Goal: Transaction & Acquisition: Purchase product/service

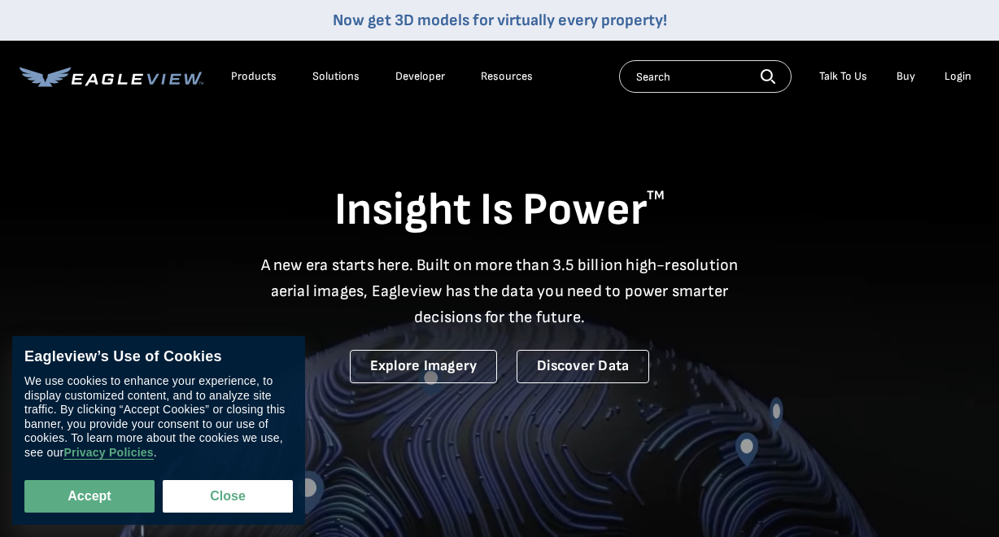
click at [965, 78] on div "Login" at bounding box center [957, 76] width 27 height 15
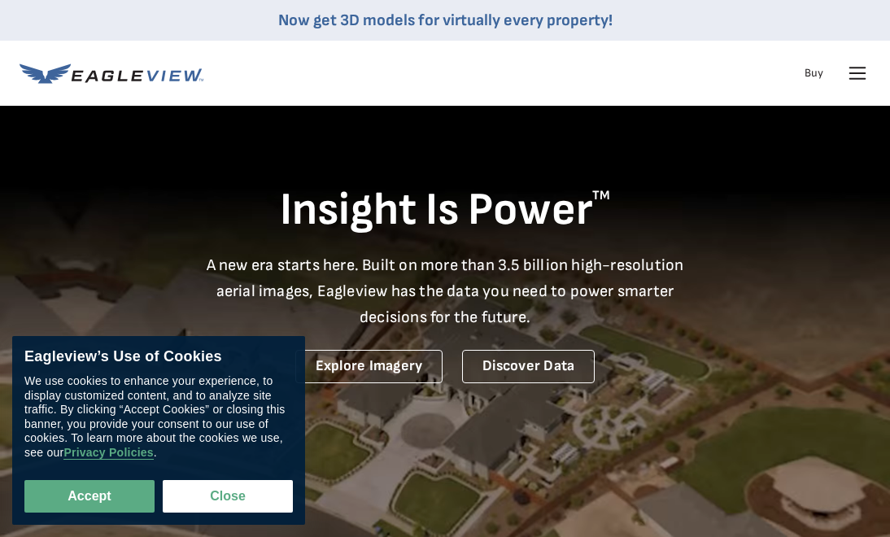
click at [852, 73] on icon at bounding box center [857, 73] width 15 height 0
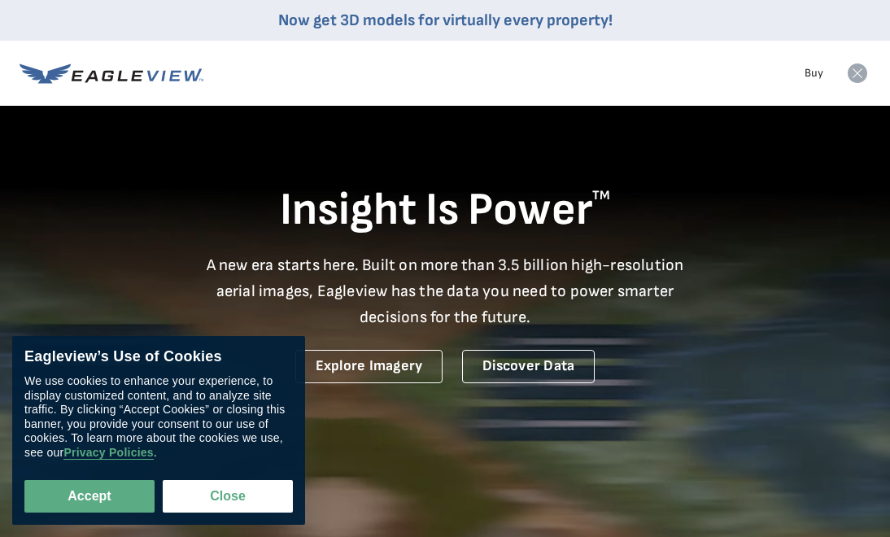
click at [856, 75] on icon at bounding box center [858, 73] width 20 height 20
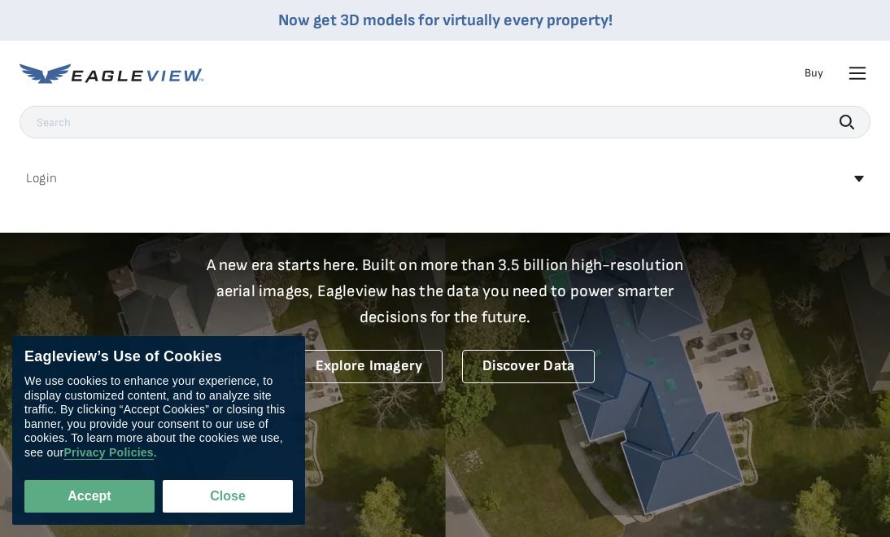
click at [24, 178] on div "Login" at bounding box center [445, 179] width 851 height 26
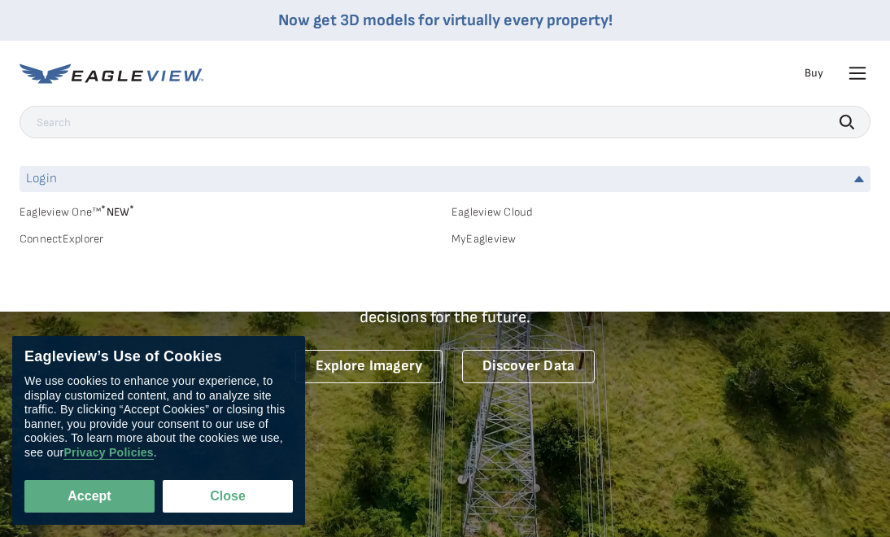
click at [481, 238] on link "MyEagleview" at bounding box center [660, 239] width 419 height 15
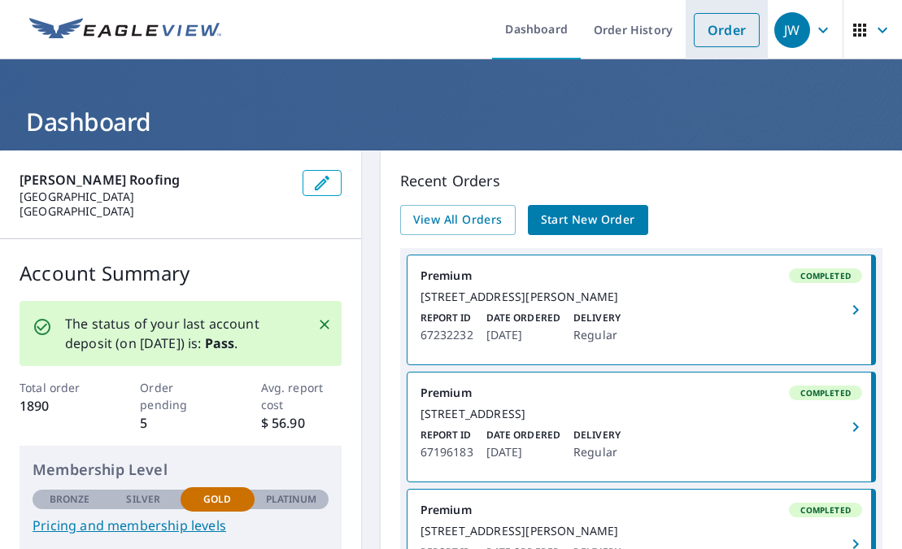
click at [706, 24] on link "Order" at bounding box center [727, 30] width 66 height 34
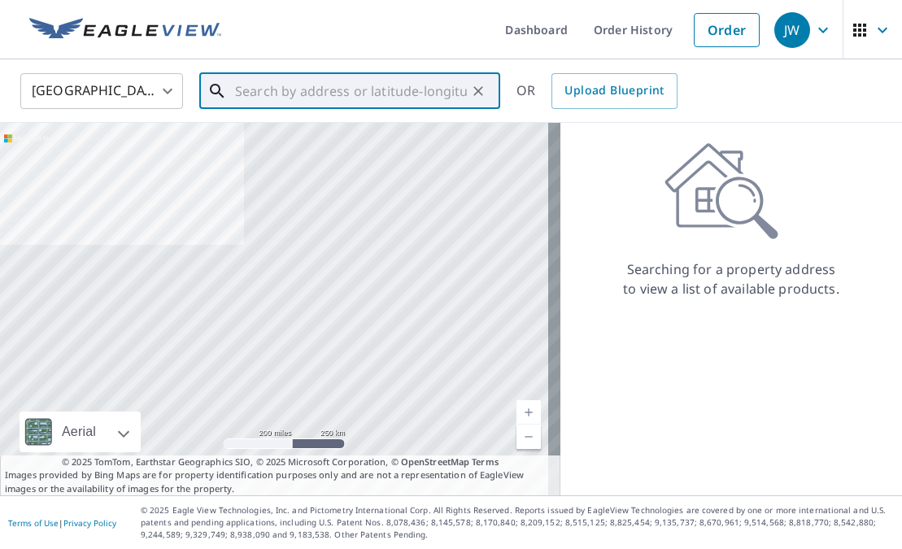
click at [278, 78] on input "text" at bounding box center [351, 91] width 232 height 46
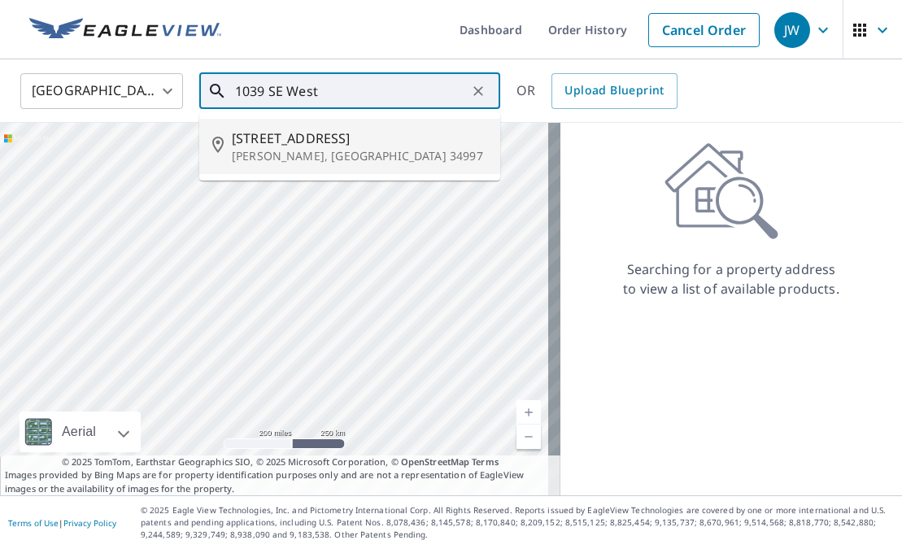
click at [329, 142] on span "[STREET_ADDRESS]" at bounding box center [359, 139] width 255 height 20
type input "[STREET_ADDRESS]"
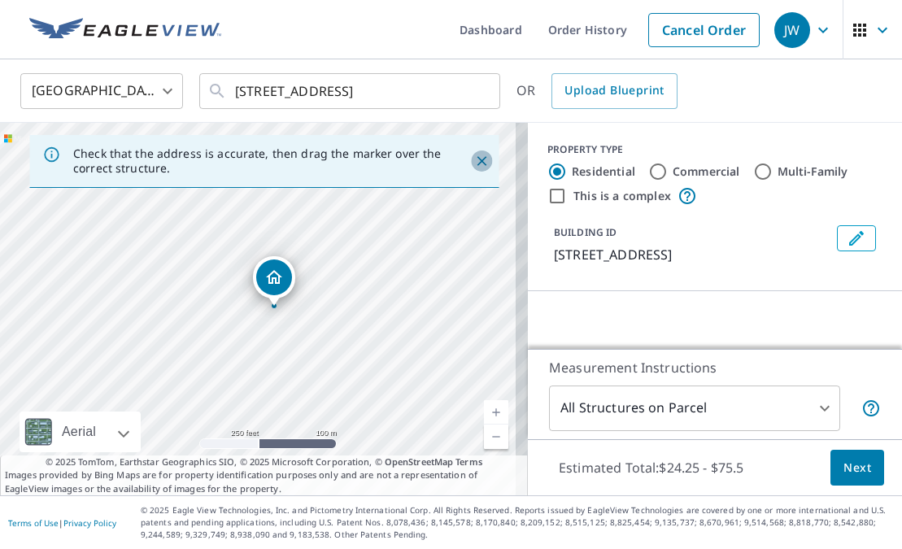
click at [475, 159] on icon "Close" at bounding box center [481, 161] width 16 height 16
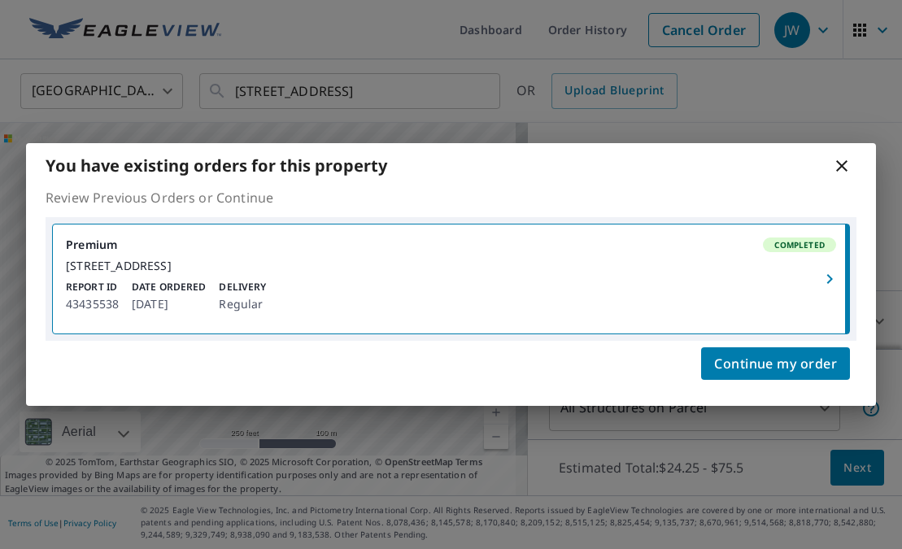
click at [785, 259] on div "[STREET_ADDRESS]" at bounding box center [451, 266] width 770 height 15
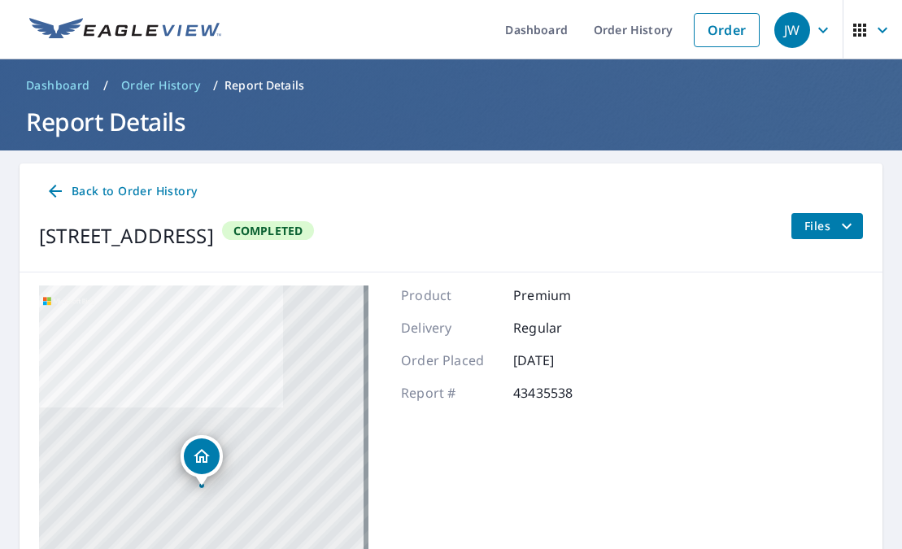
click at [846, 229] on button "Files" at bounding box center [827, 226] width 72 height 26
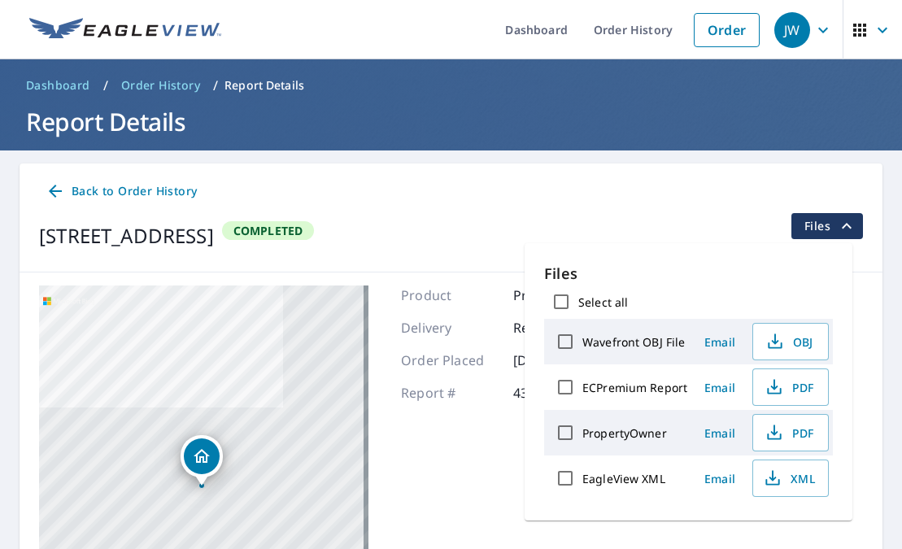
click at [564, 391] on input "ECPremium Report" at bounding box center [565, 387] width 34 height 34
checkbox input "true"
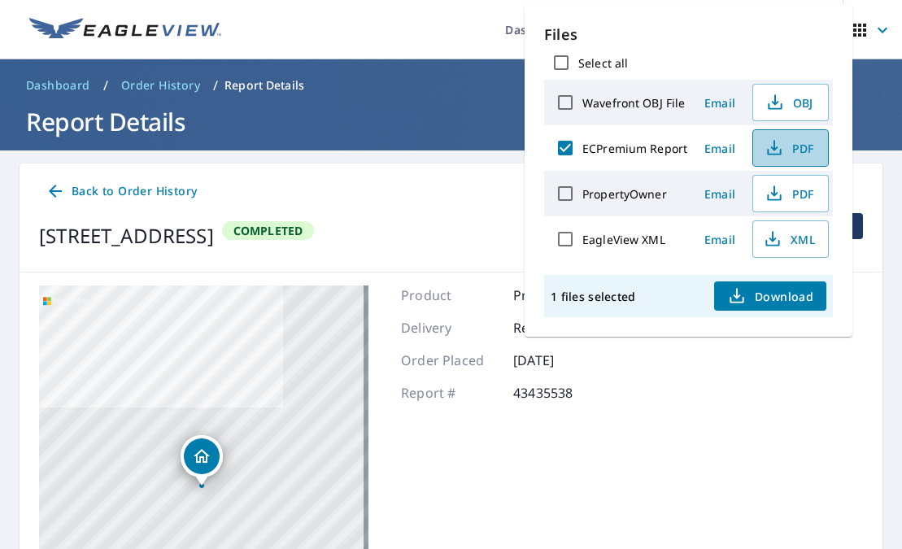
click at [777, 150] on icon "button" at bounding box center [775, 148] width 20 height 20
drag, startPoint x: 761, startPoint y: 490, endPoint x: 763, endPoint y: 473, distance: 17.2
click at [763, 488] on div "[STREET_ADDRESS] A standard road map Aerial A detailed look from above Labels L…" at bounding box center [451, 488] width 863 height 433
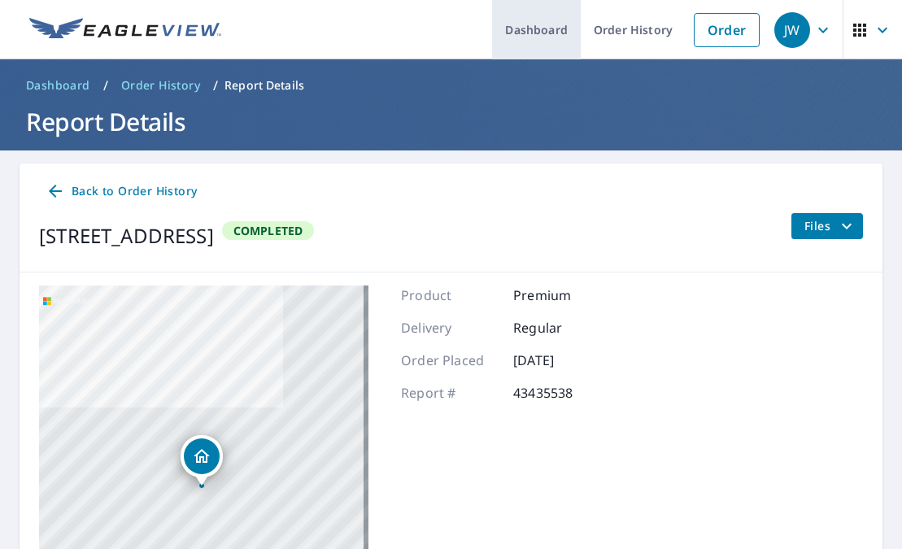
click at [543, 22] on link "Dashboard" at bounding box center [536, 29] width 89 height 59
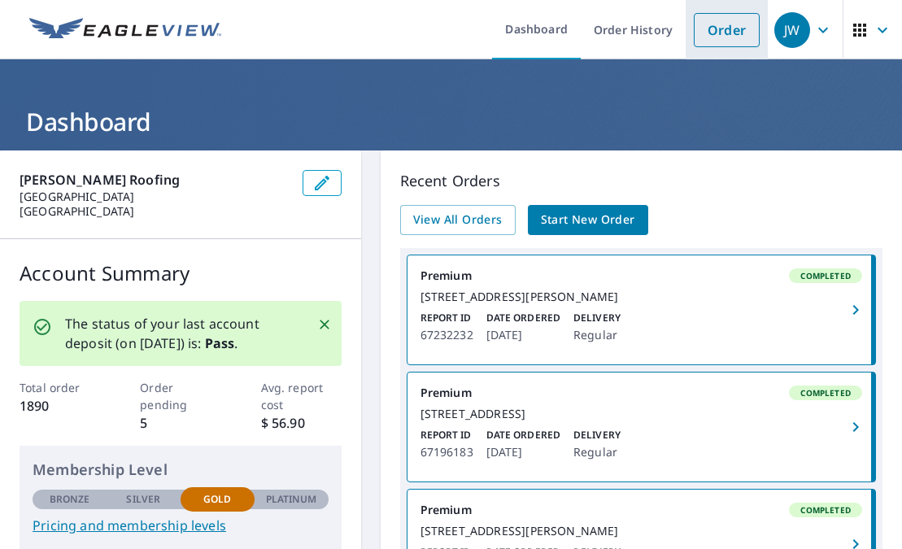
click at [714, 26] on link "Order" at bounding box center [727, 30] width 66 height 34
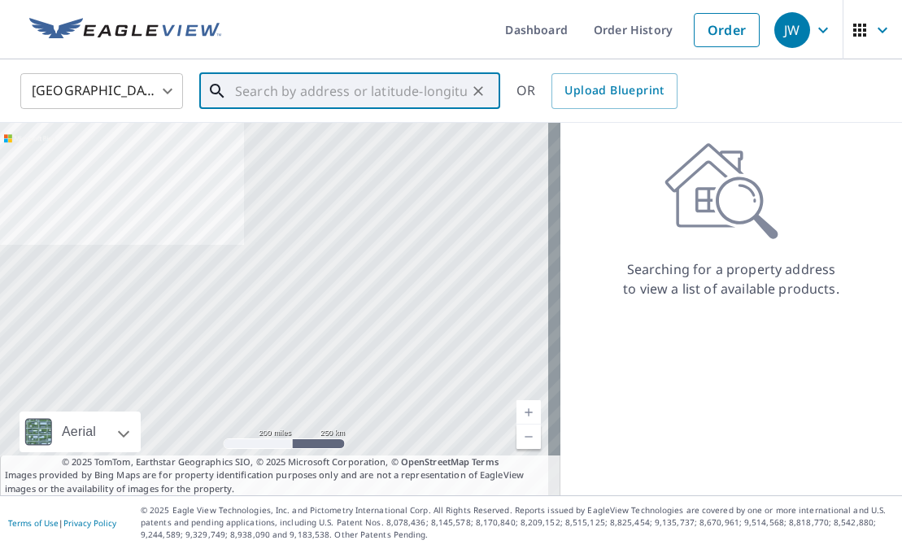
click at [325, 89] on input "text" at bounding box center [351, 91] width 232 height 46
paste input "[STREET_ADDRESS]"
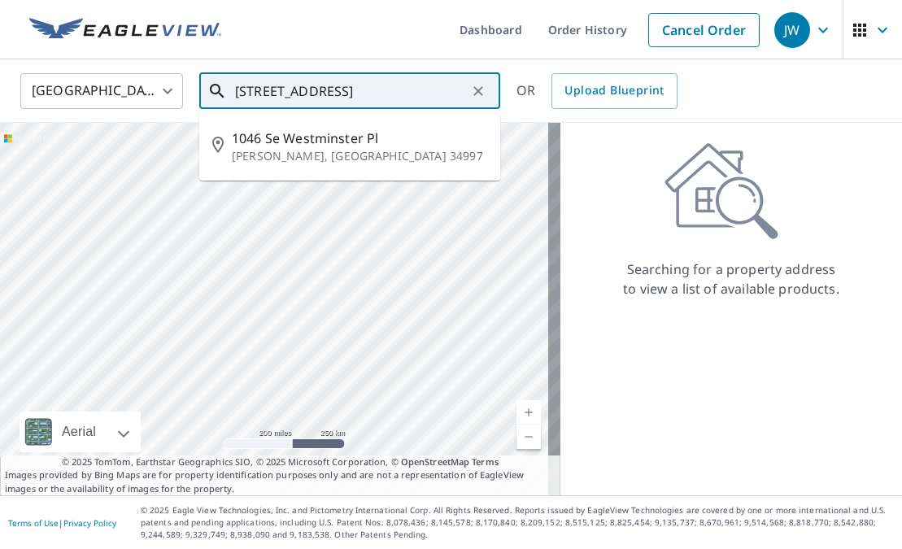
drag, startPoint x: 368, startPoint y: 88, endPoint x: 944, endPoint y: 147, distance: 578.9
click at [901, 147] on html "JW JW Dashboard Order History Cancel Order [GEOGRAPHIC_DATA] [GEOGRAPHIC_DATA] …" at bounding box center [451, 274] width 902 height 549
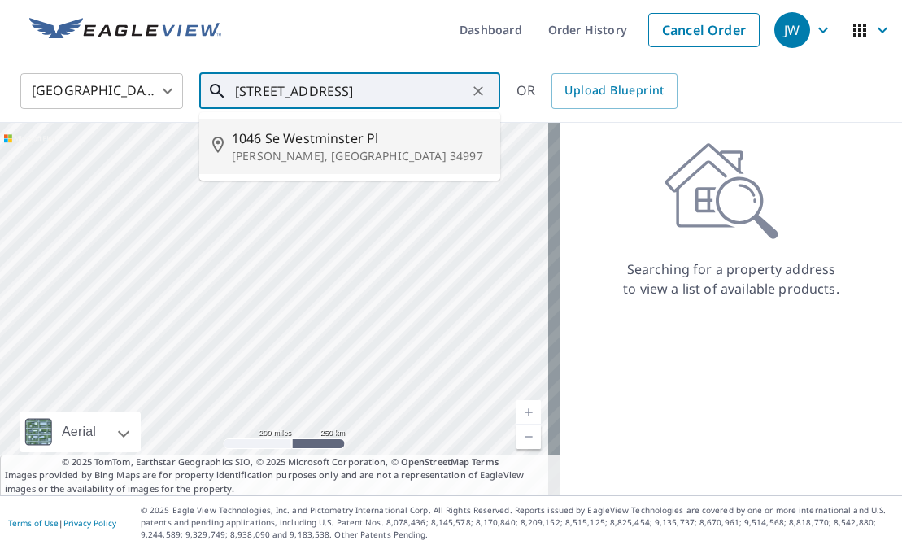
click at [376, 155] on p "[PERSON_NAME], [GEOGRAPHIC_DATA] 34997" at bounding box center [359, 156] width 255 height 16
type input "[STREET_ADDRESS]"
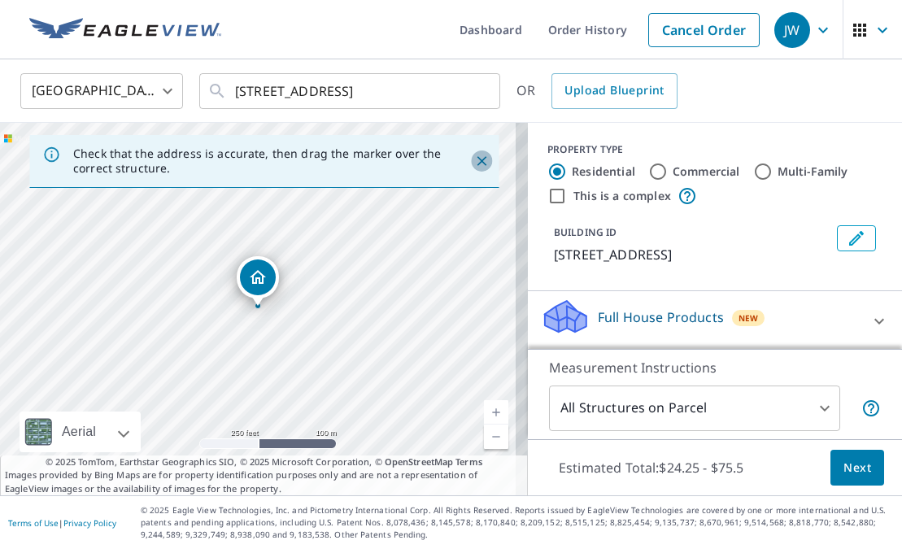
click at [473, 163] on icon "Close" at bounding box center [481, 161] width 16 height 16
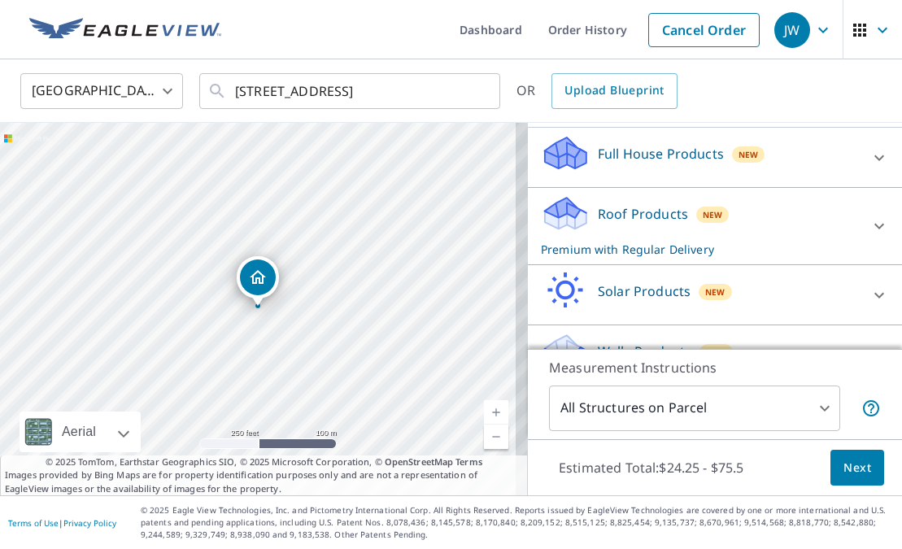
scroll to position [200, 0]
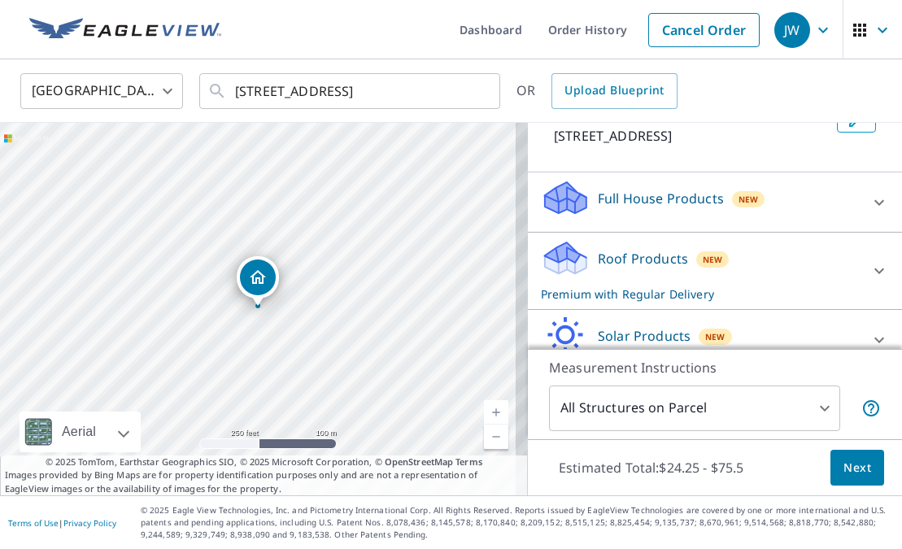
click at [815, 262] on div "Roof Products New Premium with Regular Delivery" at bounding box center [700, 270] width 319 height 63
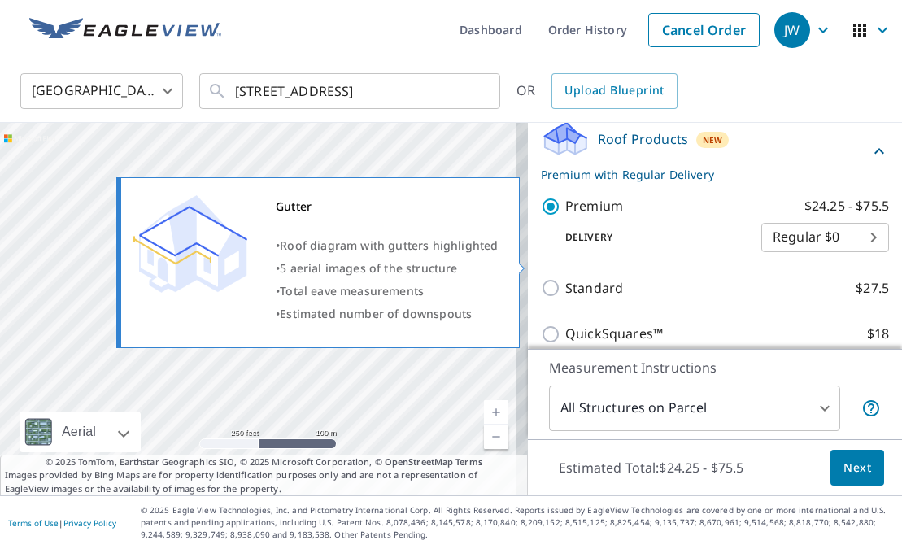
scroll to position [363, 0]
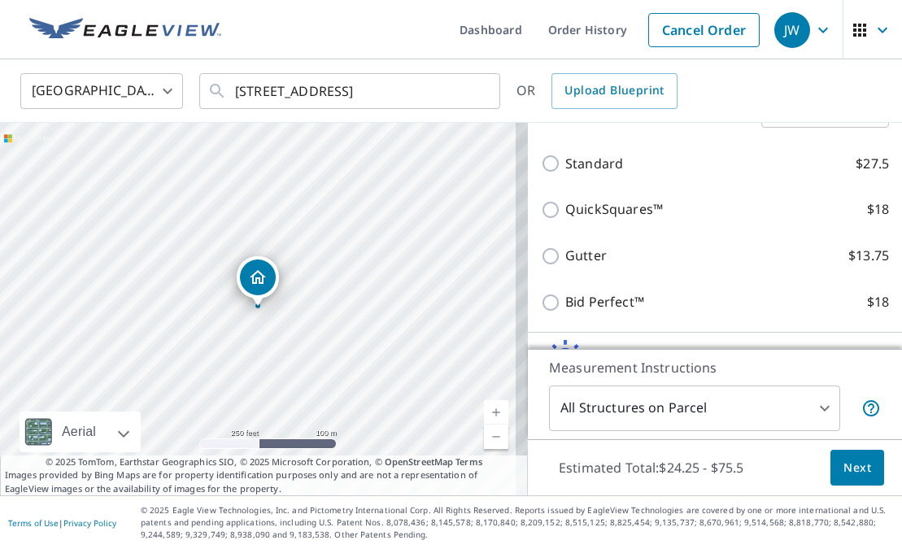
click at [861, 473] on button "Next" at bounding box center [857, 468] width 54 height 37
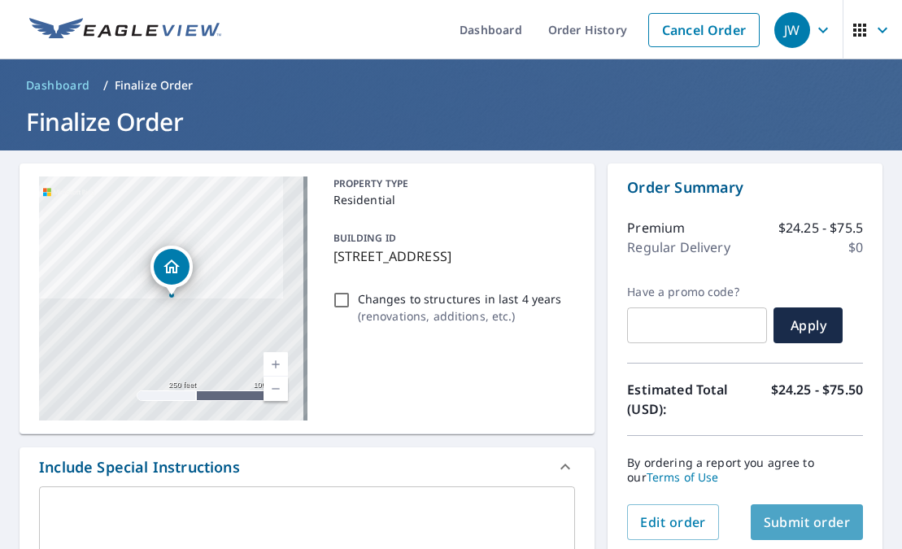
click at [806, 520] on span "Submit order" at bounding box center [807, 522] width 87 height 18
checkbox input "true"
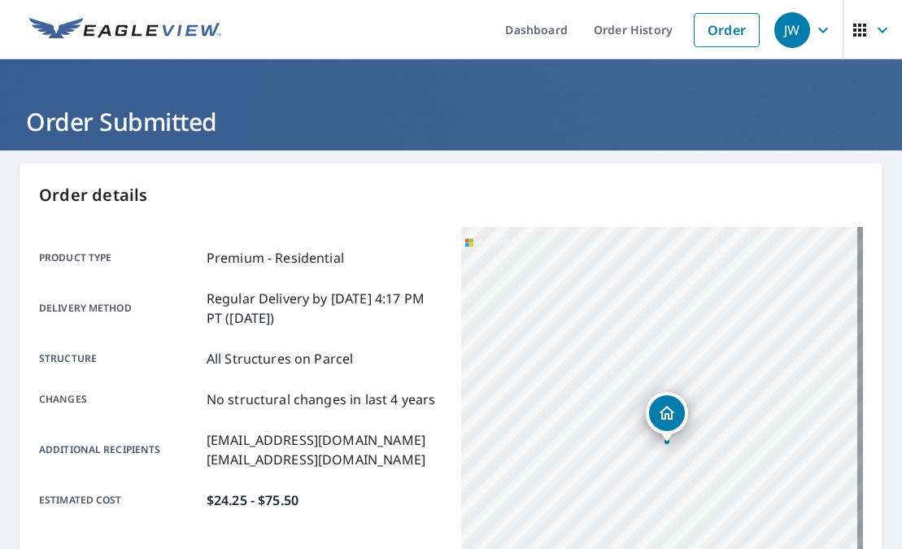
drag, startPoint x: 199, startPoint y: 429, endPoint x: 198, endPoint y: 445, distance: 16.3
click at [199, 445] on div "Product type Premium - Residential Delivery method Regular Delivery by [DATE] 4…" at bounding box center [240, 379] width 403 height 262
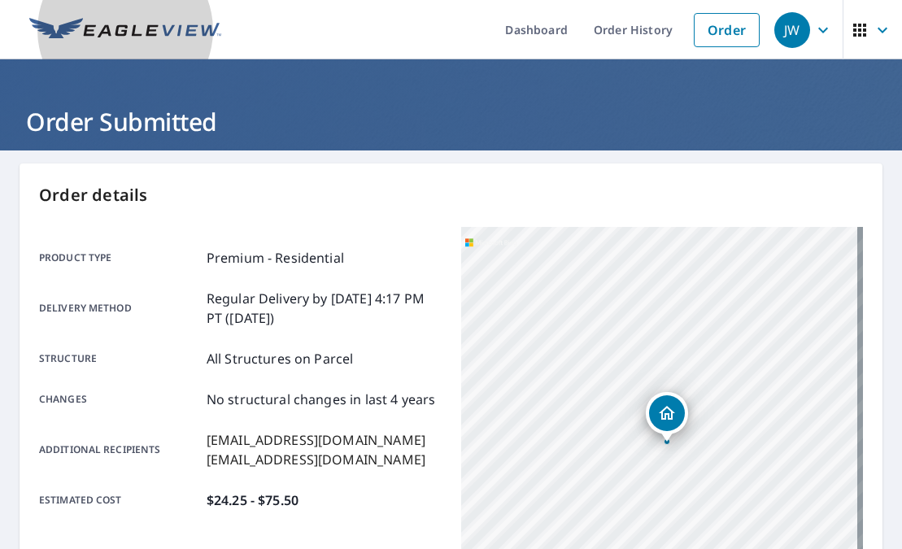
click at [107, 23] on img at bounding box center [125, 30] width 192 height 24
